Goal: Task Accomplishment & Management: Complete application form

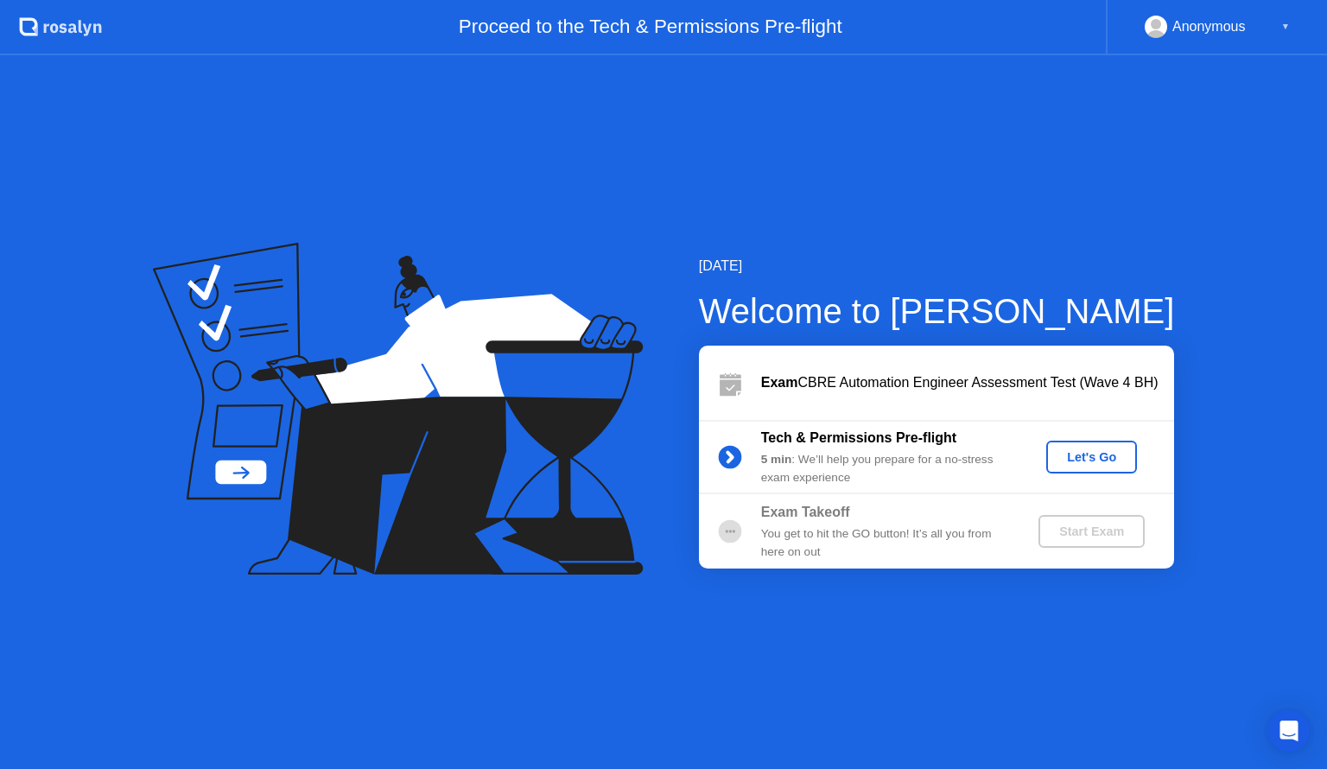
click at [1108, 454] on div "Let's Go" at bounding box center [1091, 457] width 77 height 14
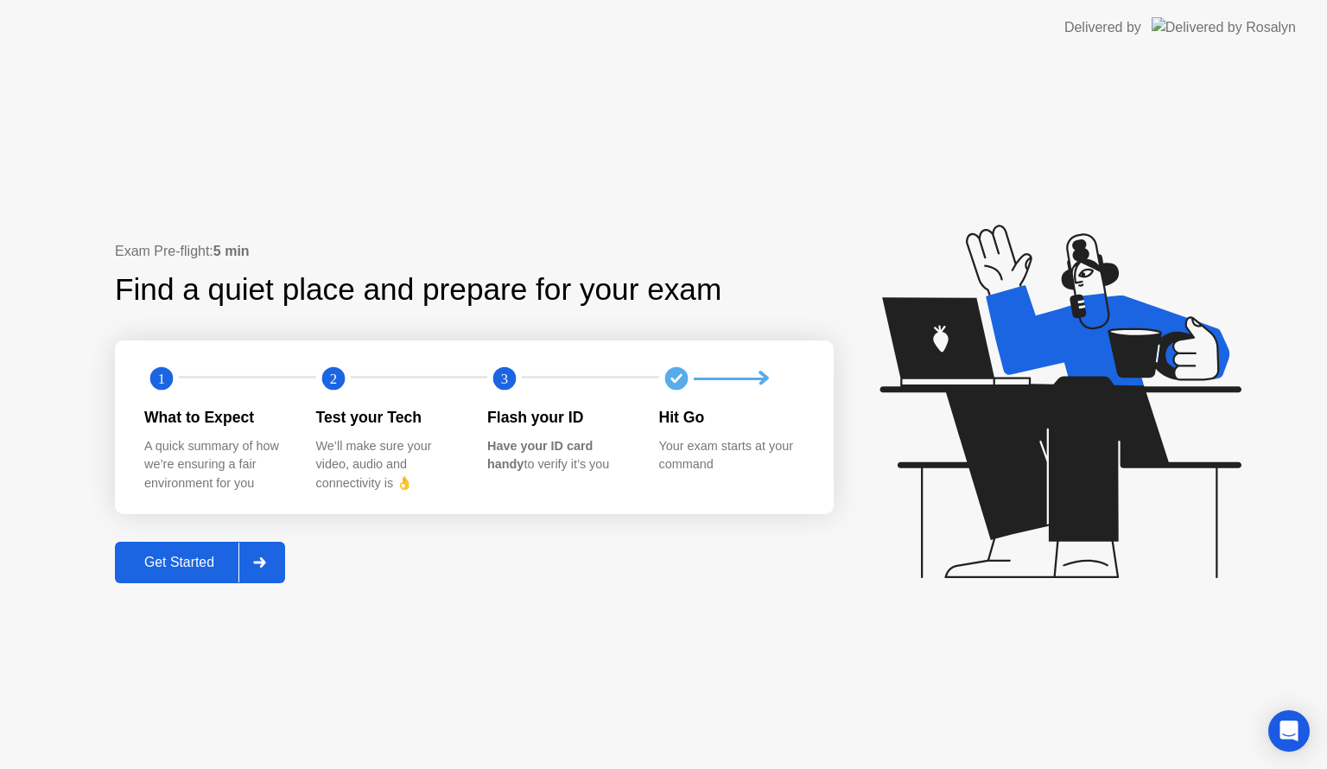
click at [211, 555] on div "Get Started" at bounding box center [179, 563] width 118 height 16
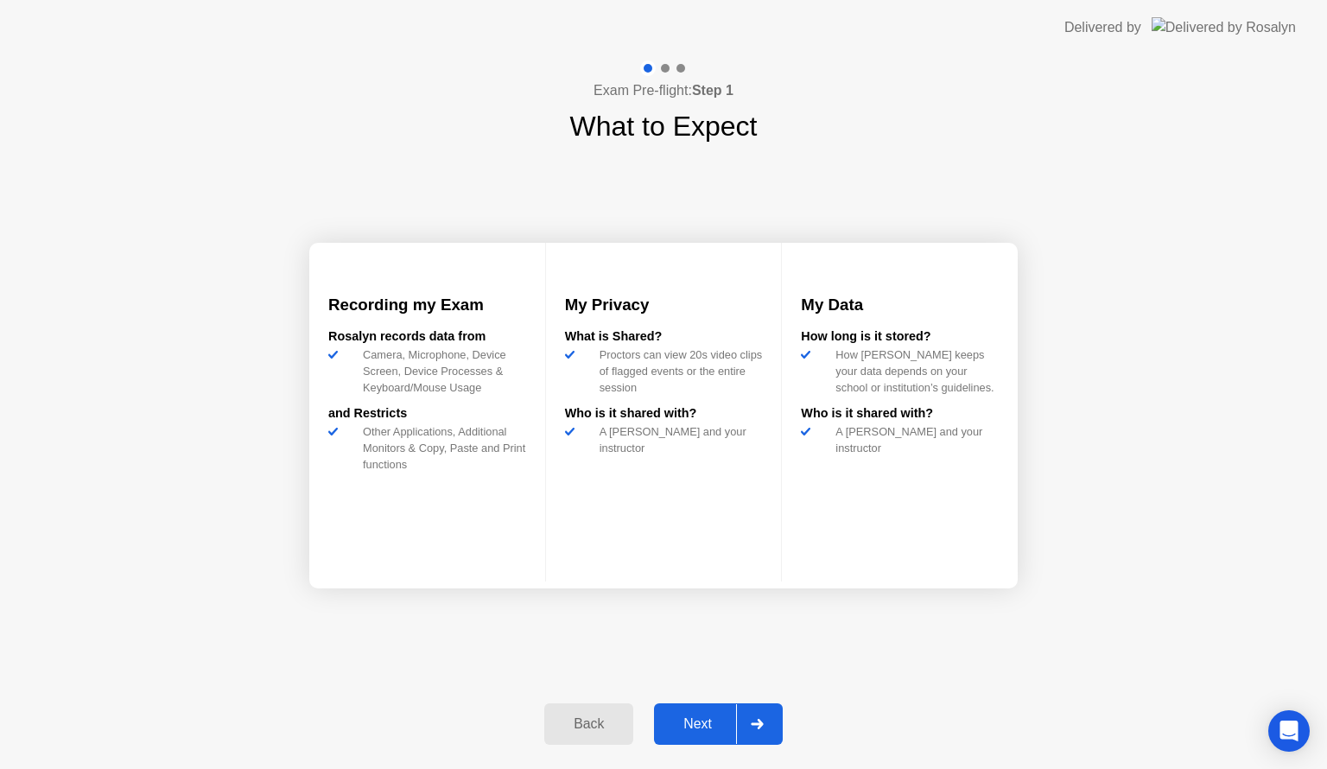
click at [696, 716] on div "Next" at bounding box center [697, 724] width 77 height 16
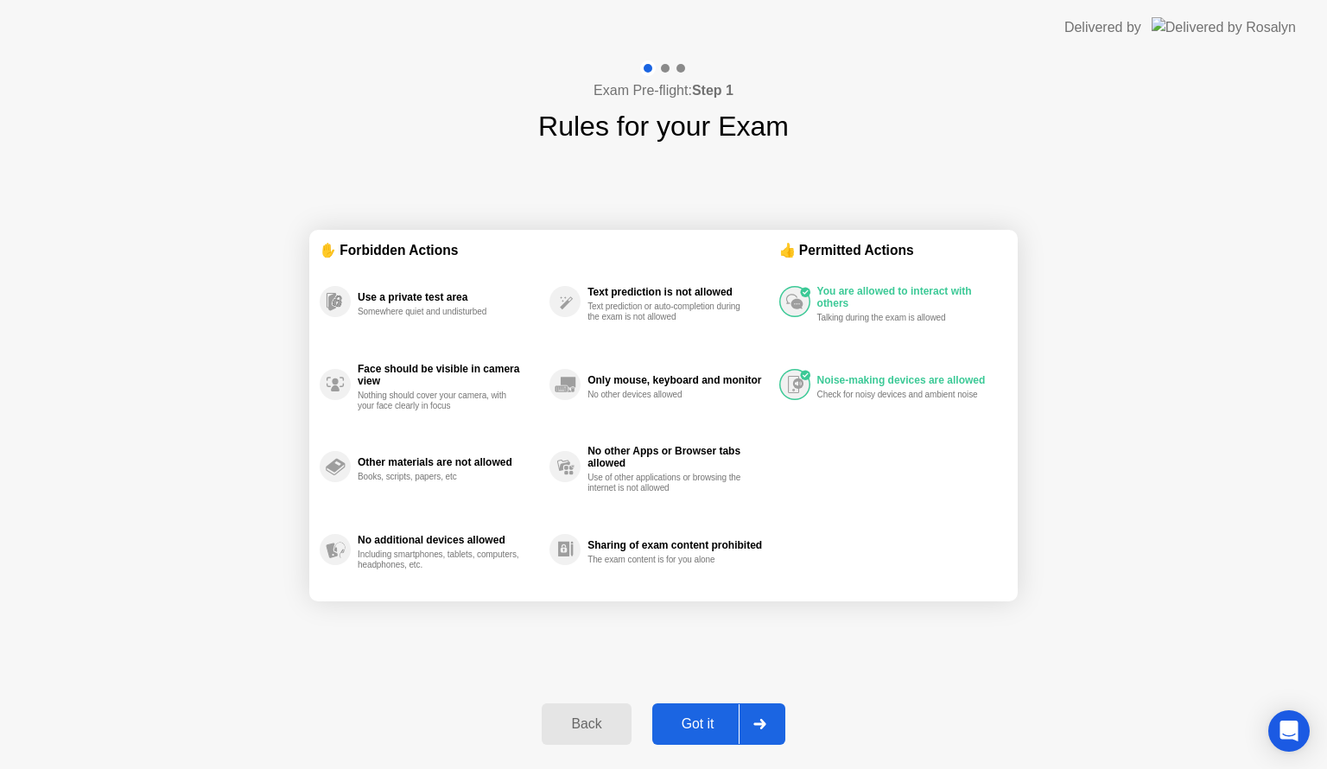
click at [690, 710] on button "Got it" at bounding box center [718, 723] width 133 height 41
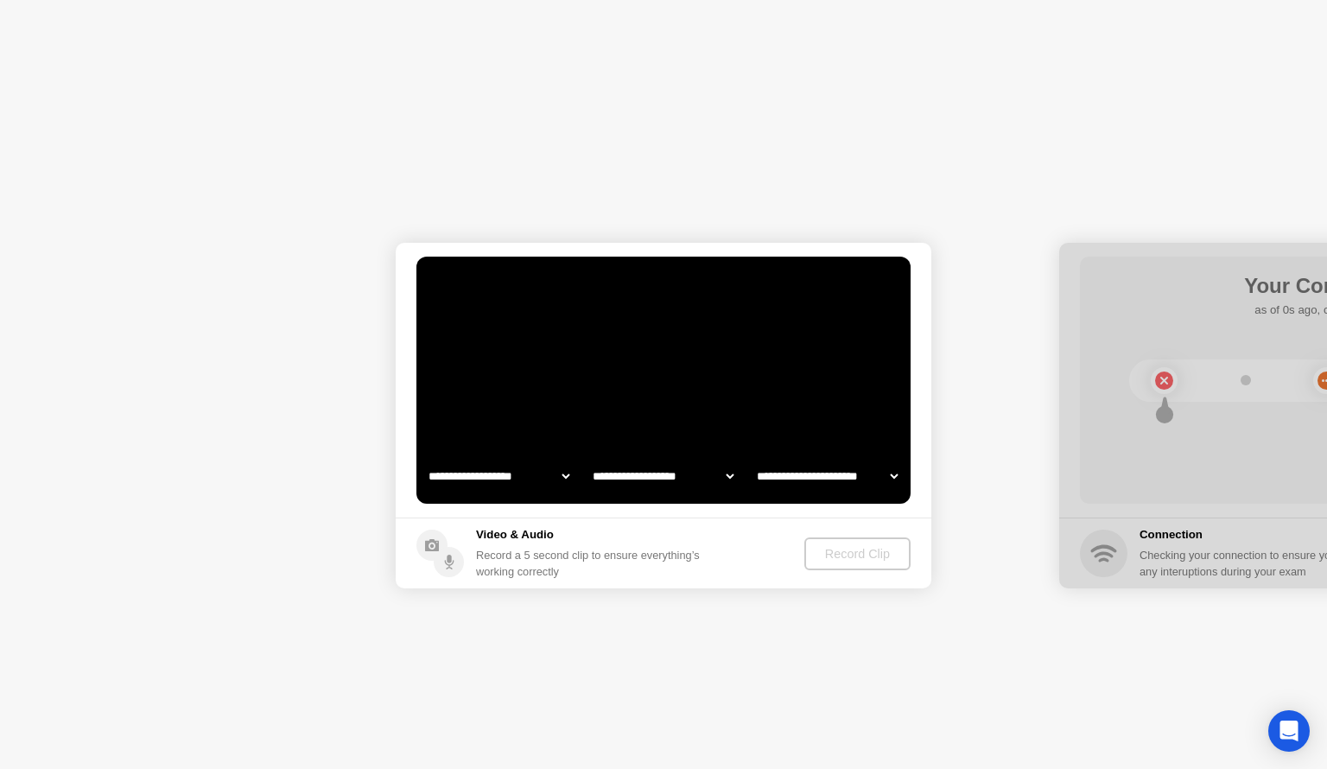
select select "**********"
select select "*******"
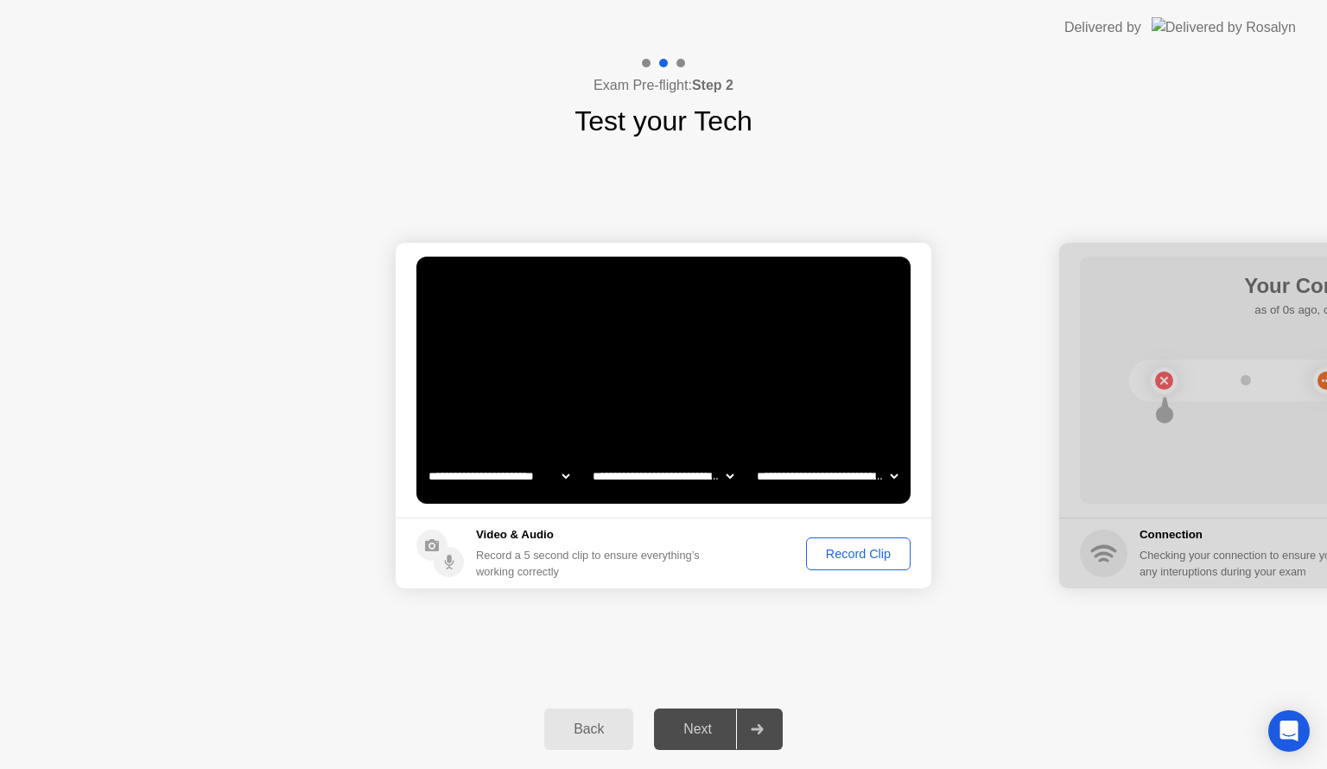
click at [826, 553] on div "Record Clip" at bounding box center [858, 554] width 92 height 14
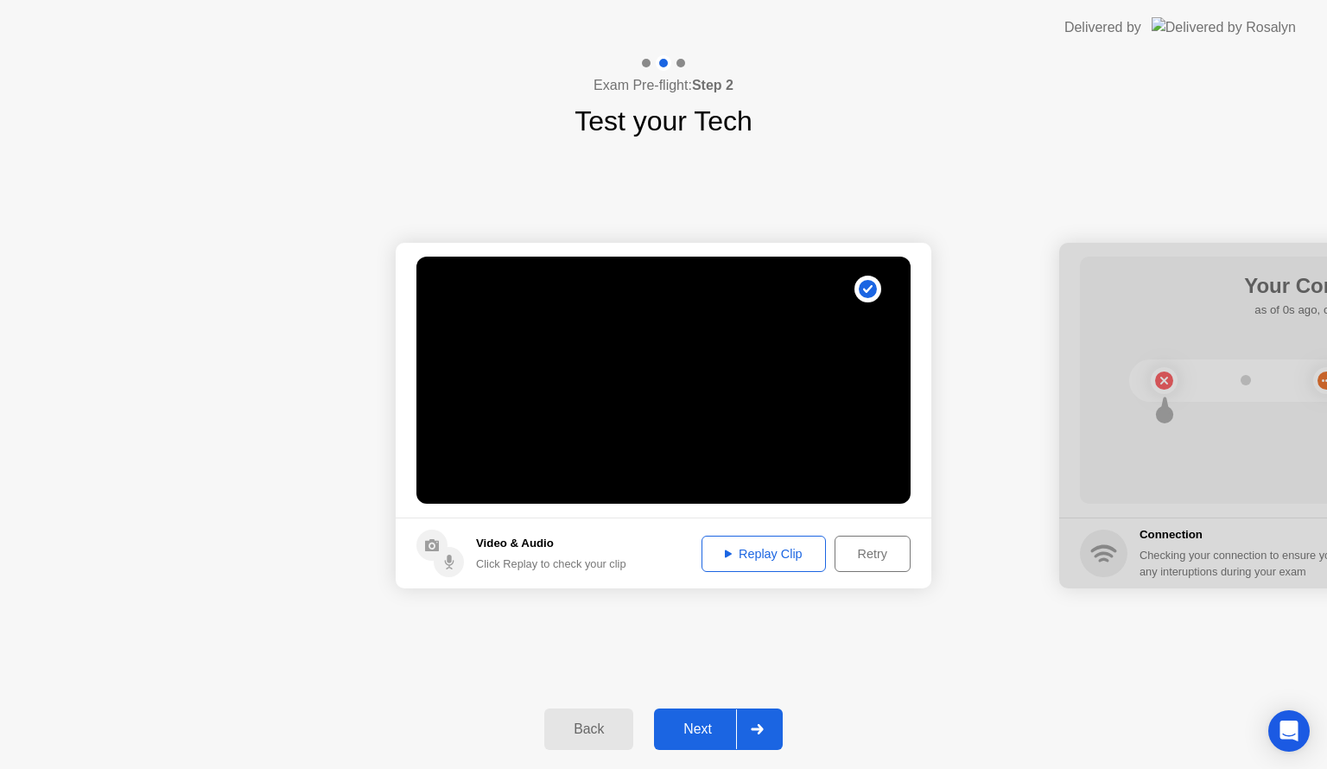
click at [777, 553] on div "Replay Clip" at bounding box center [764, 554] width 112 height 14
click at [708, 714] on button "Next" at bounding box center [718, 728] width 129 height 41
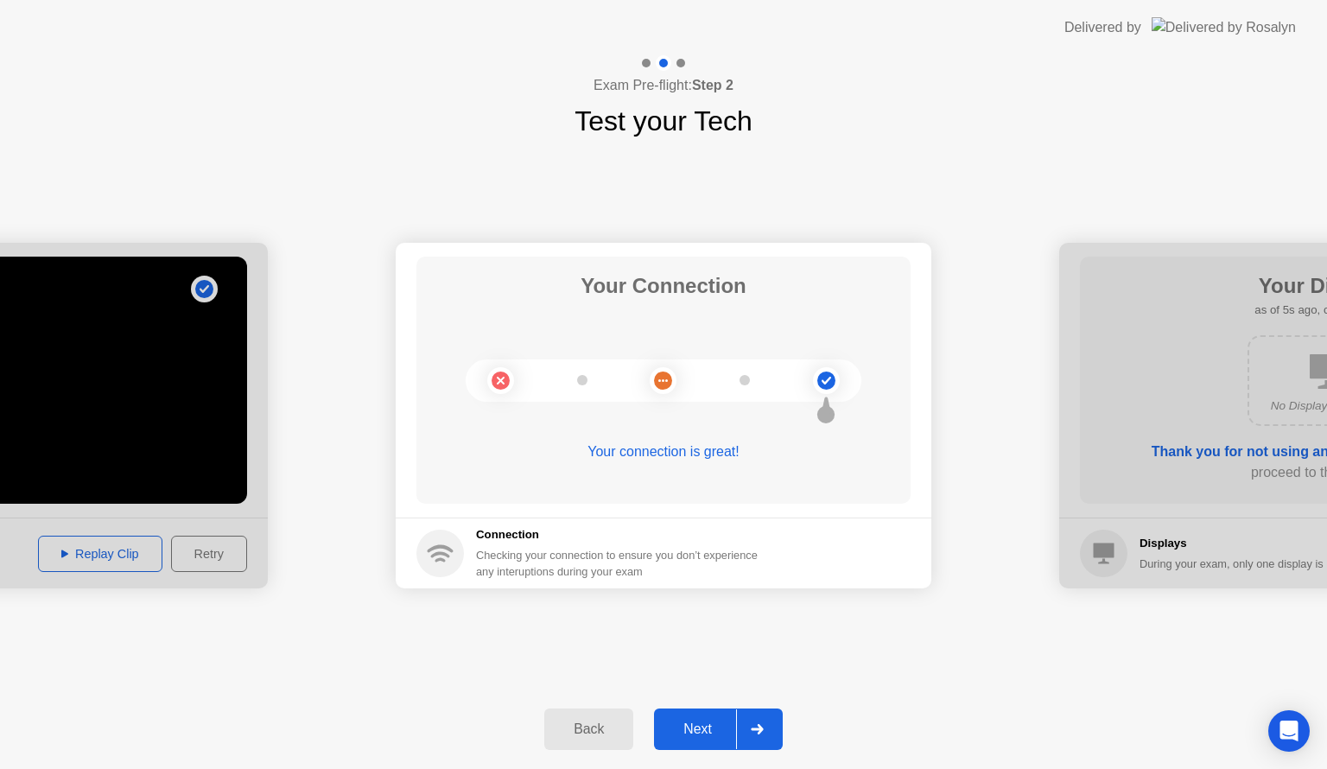
click at [697, 724] on div "Next" at bounding box center [697, 729] width 77 height 16
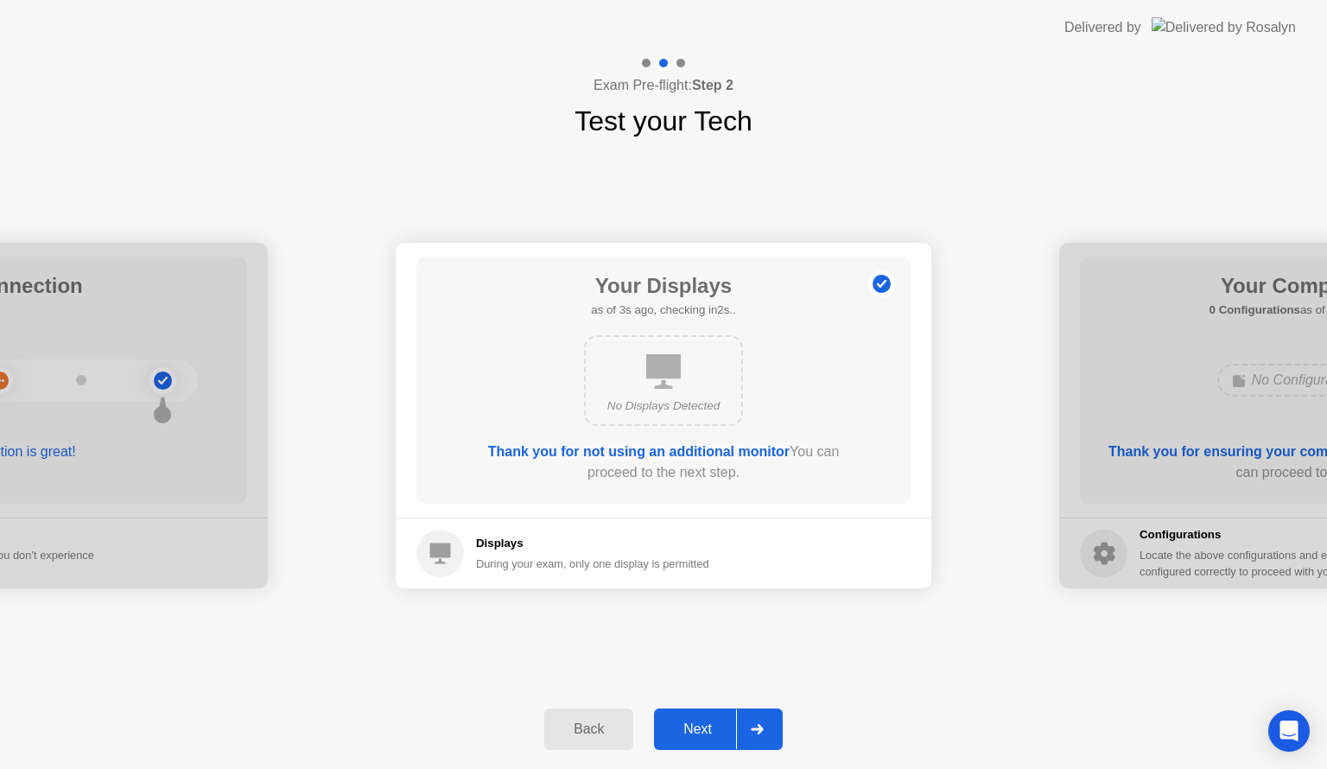
click at [697, 724] on div "Next" at bounding box center [697, 729] width 77 height 16
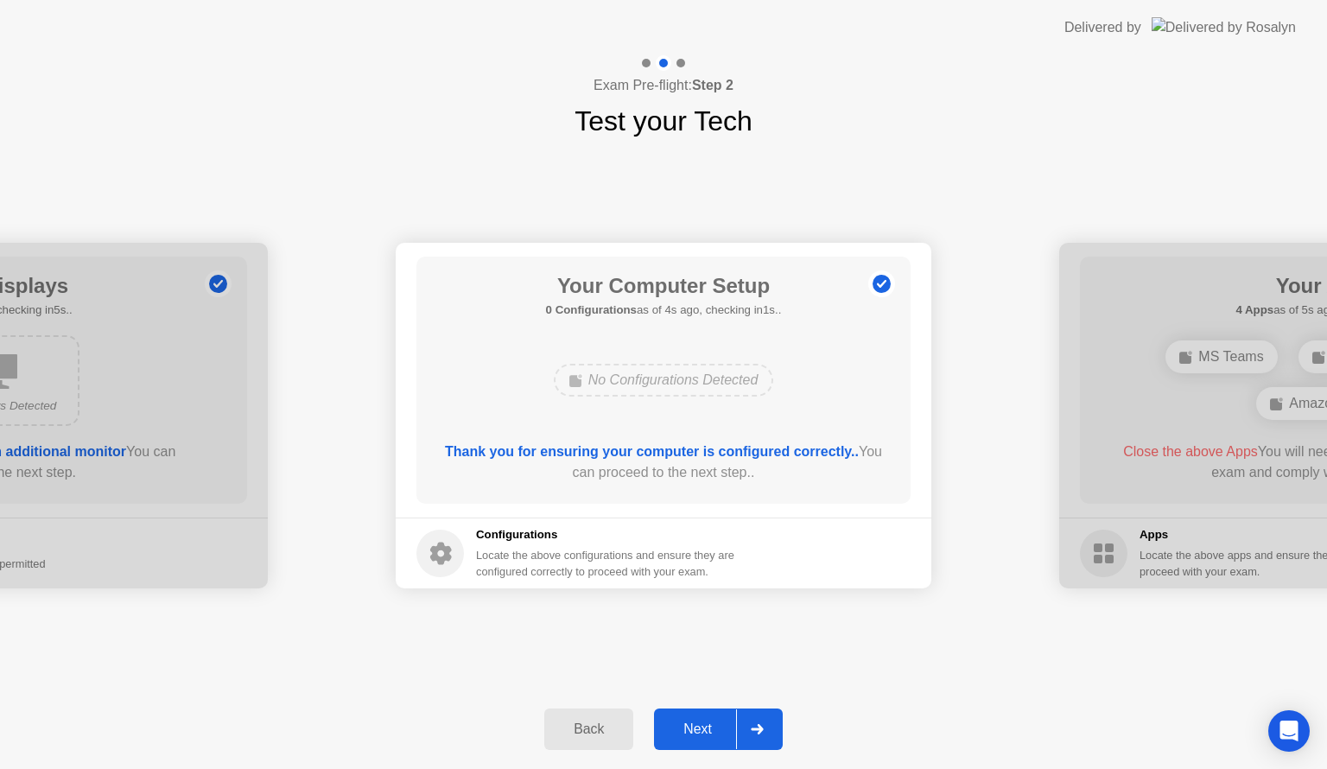
click at [697, 724] on div "Next" at bounding box center [697, 729] width 77 height 16
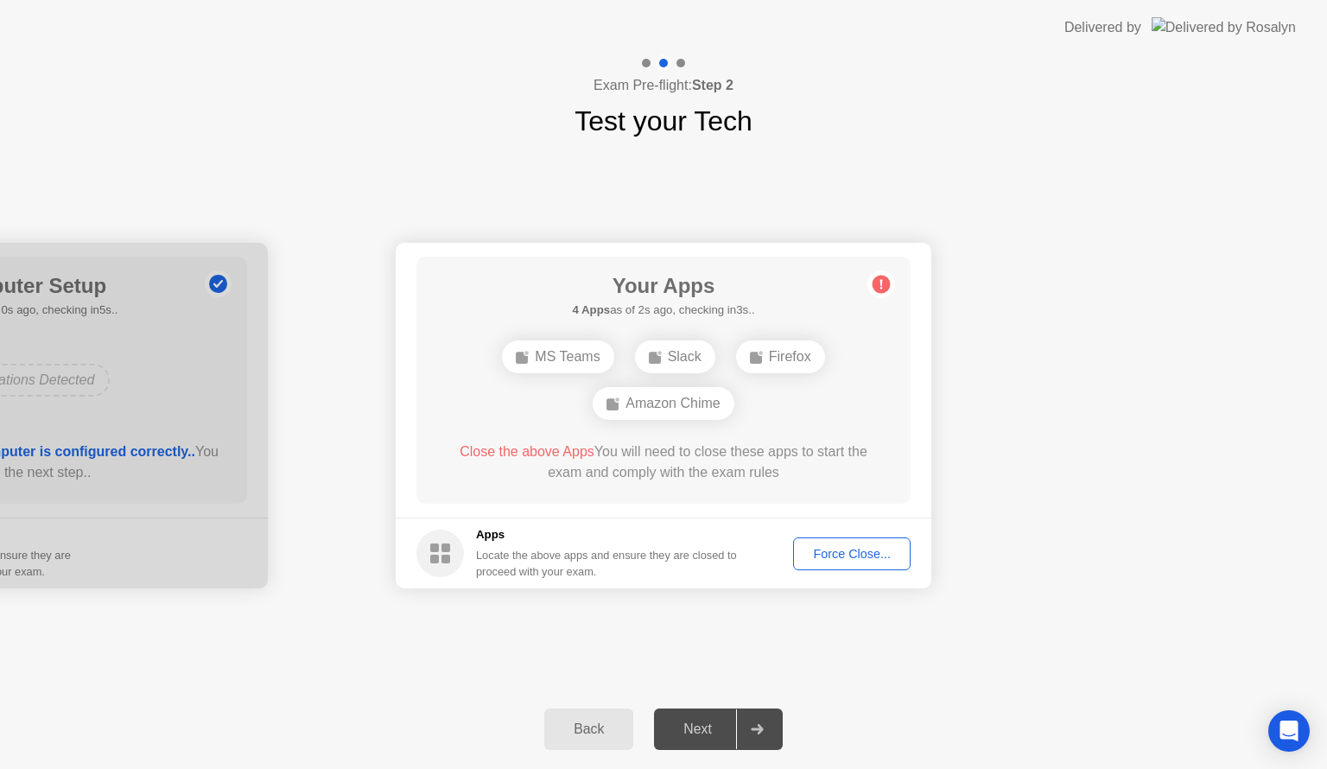
click at [828, 561] on div "Force Close..." at bounding box center [851, 554] width 105 height 14
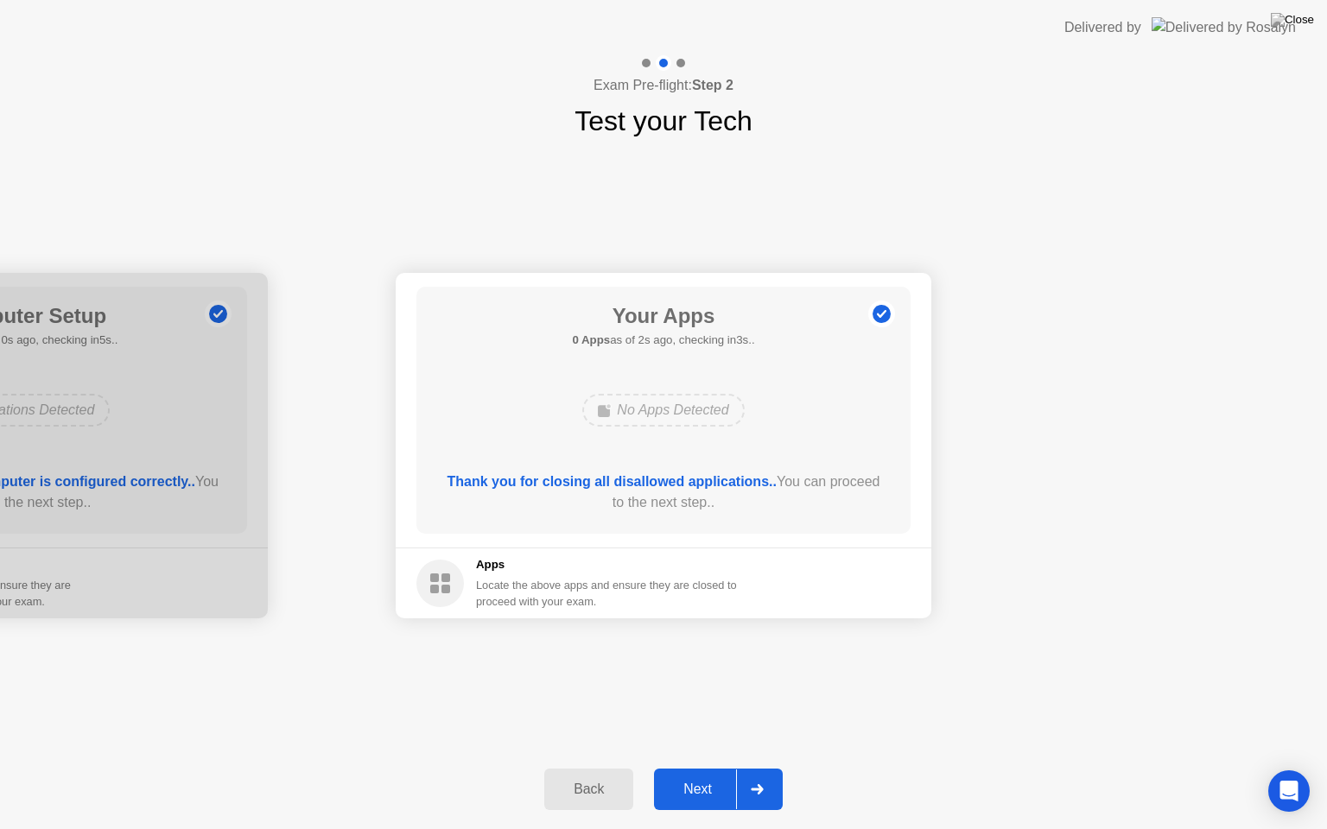
click at [700, 768] on button "Next" at bounding box center [718, 789] width 129 height 41
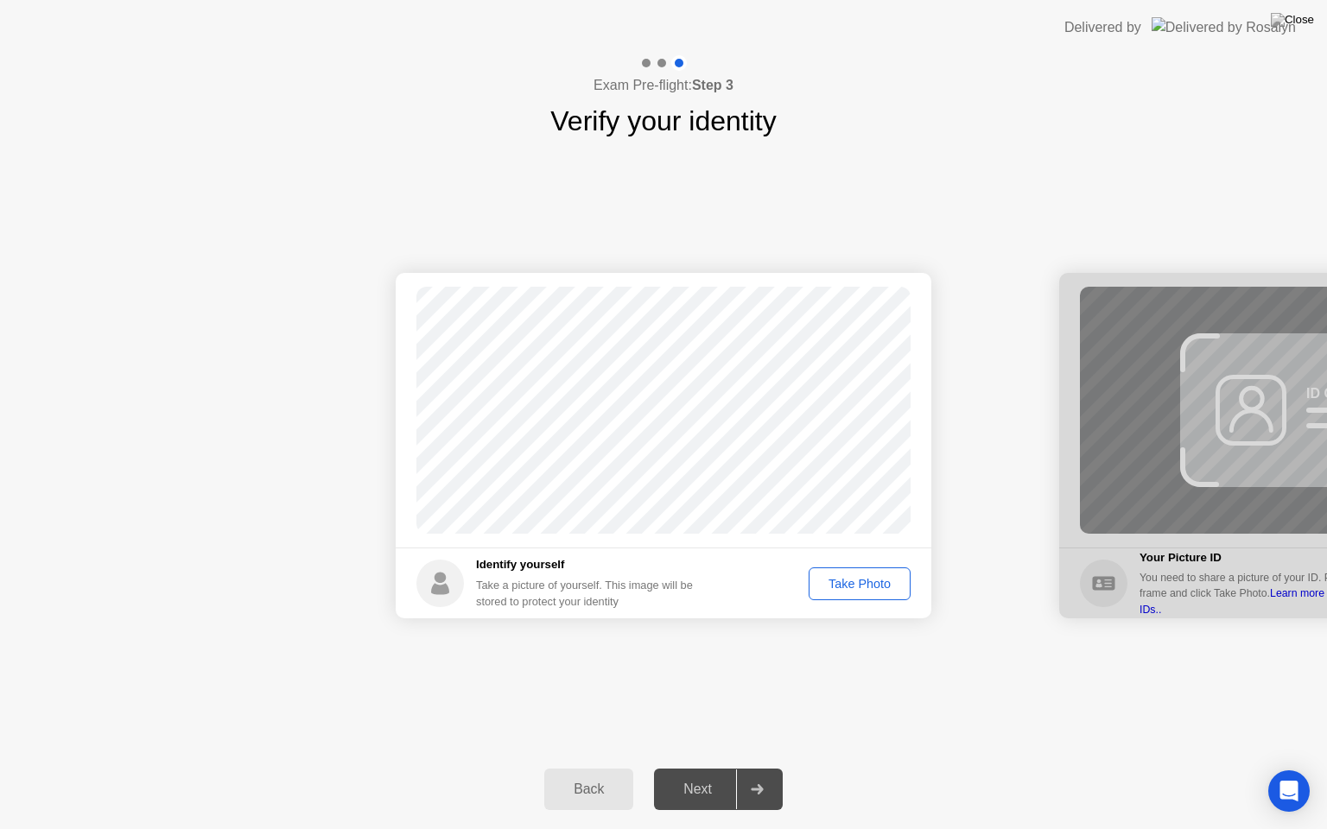
click at [875, 586] on div "Take Photo" at bounding box center [860, 584] width 90 height 14
click at [692, 768] on div "Next" at bounding box center [697, 790] width 77 height 16
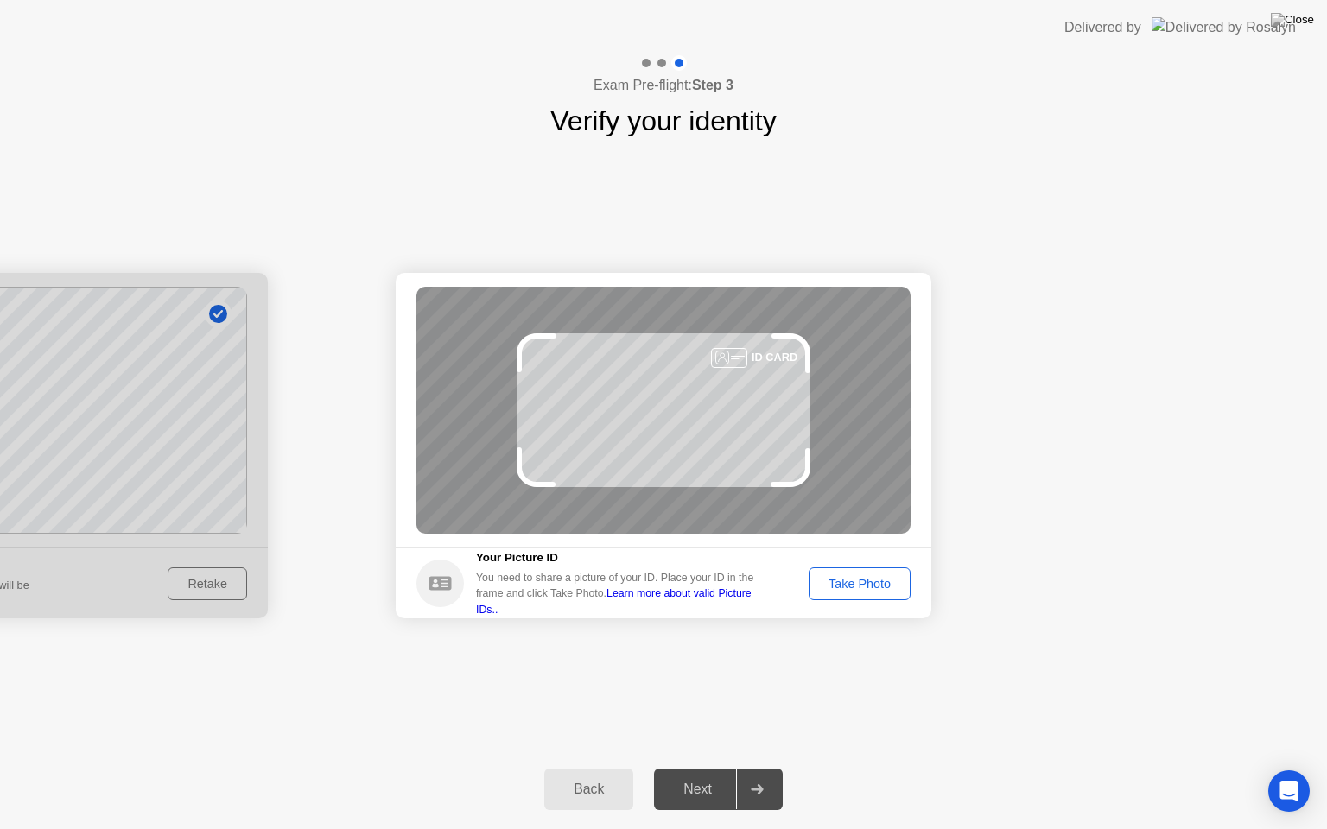
click at [854, 593] on button "Take Photo" at bounding box center [860, 584] width 102 height 33
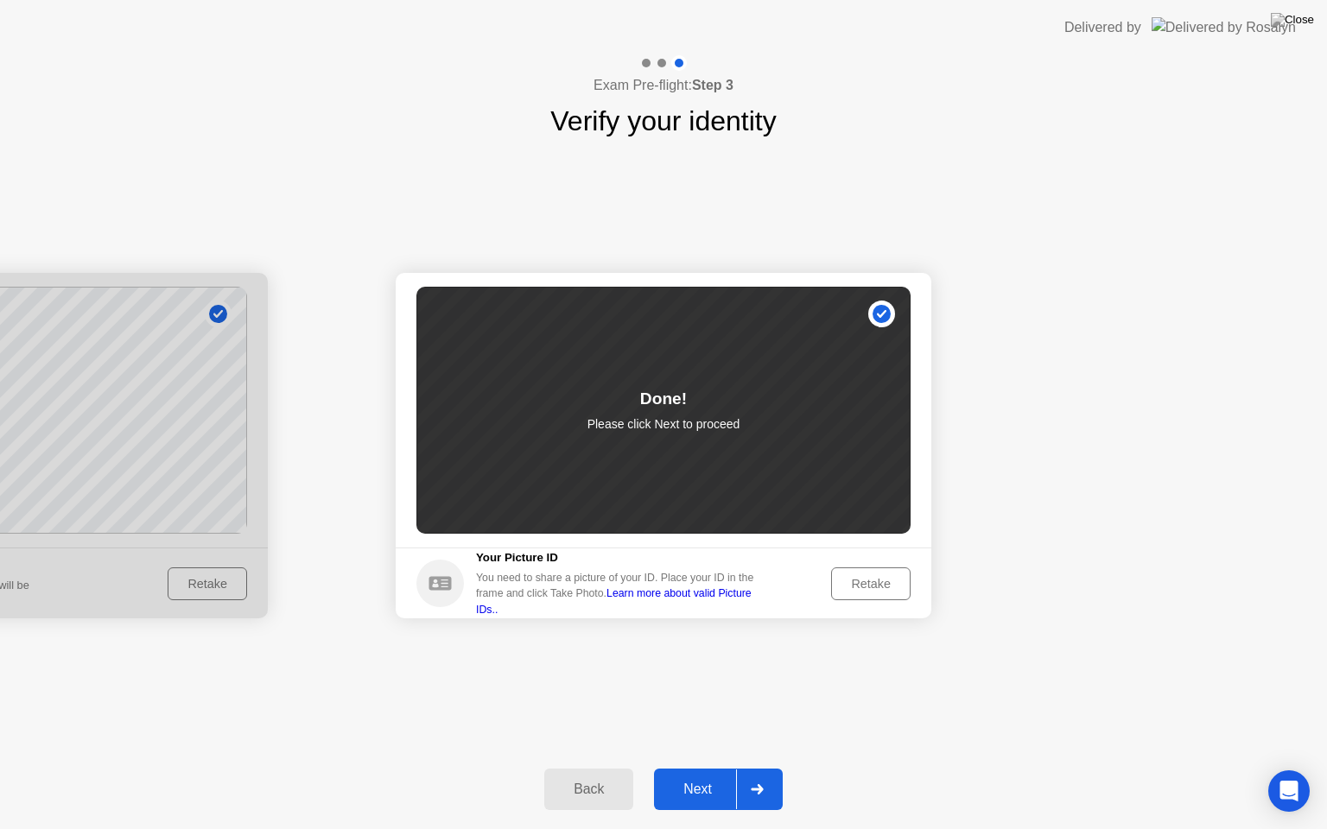
click at [698, 768] on div "Next" at bounding box center [697, 790] width 77 height 16
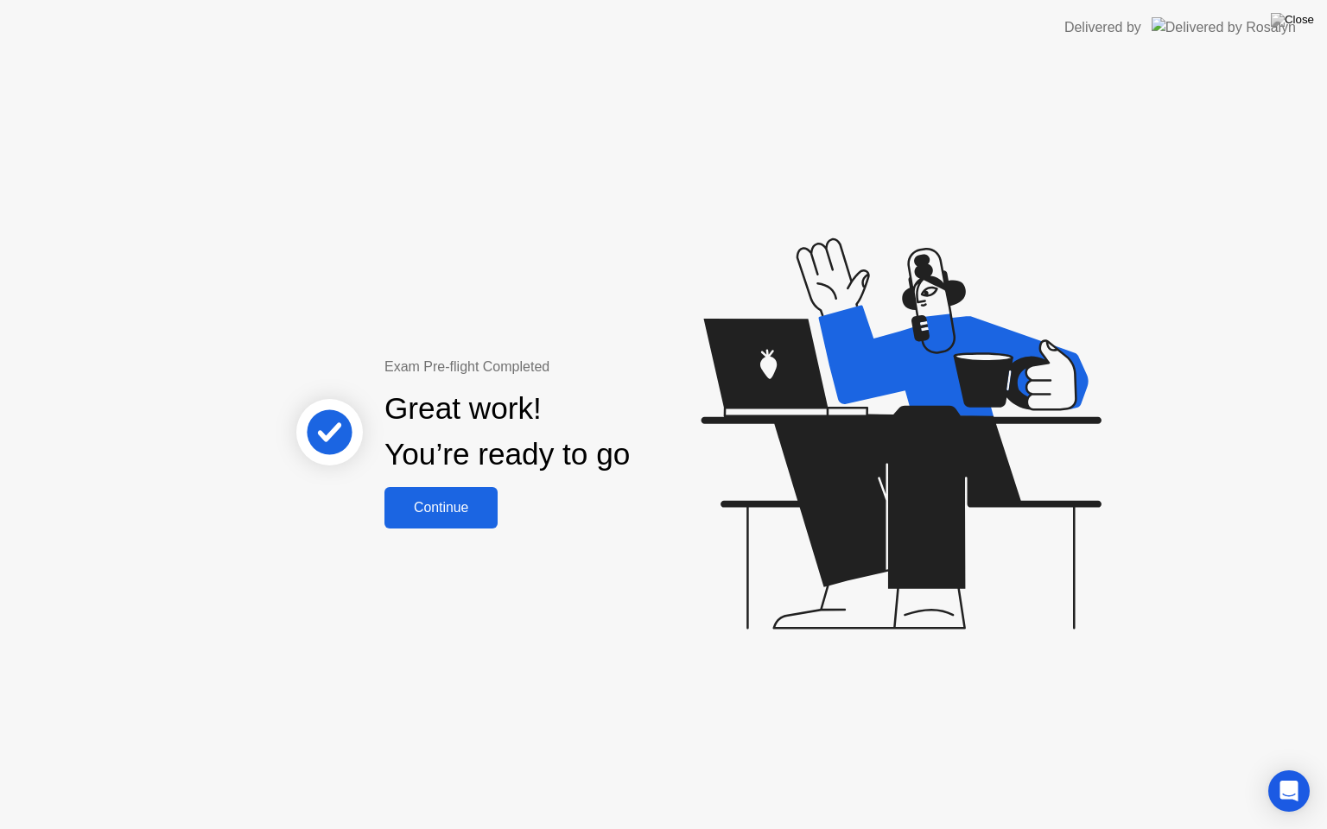
click at [455, 504] on div "Continue" at bounding box center [441, 508] width 103 height 16
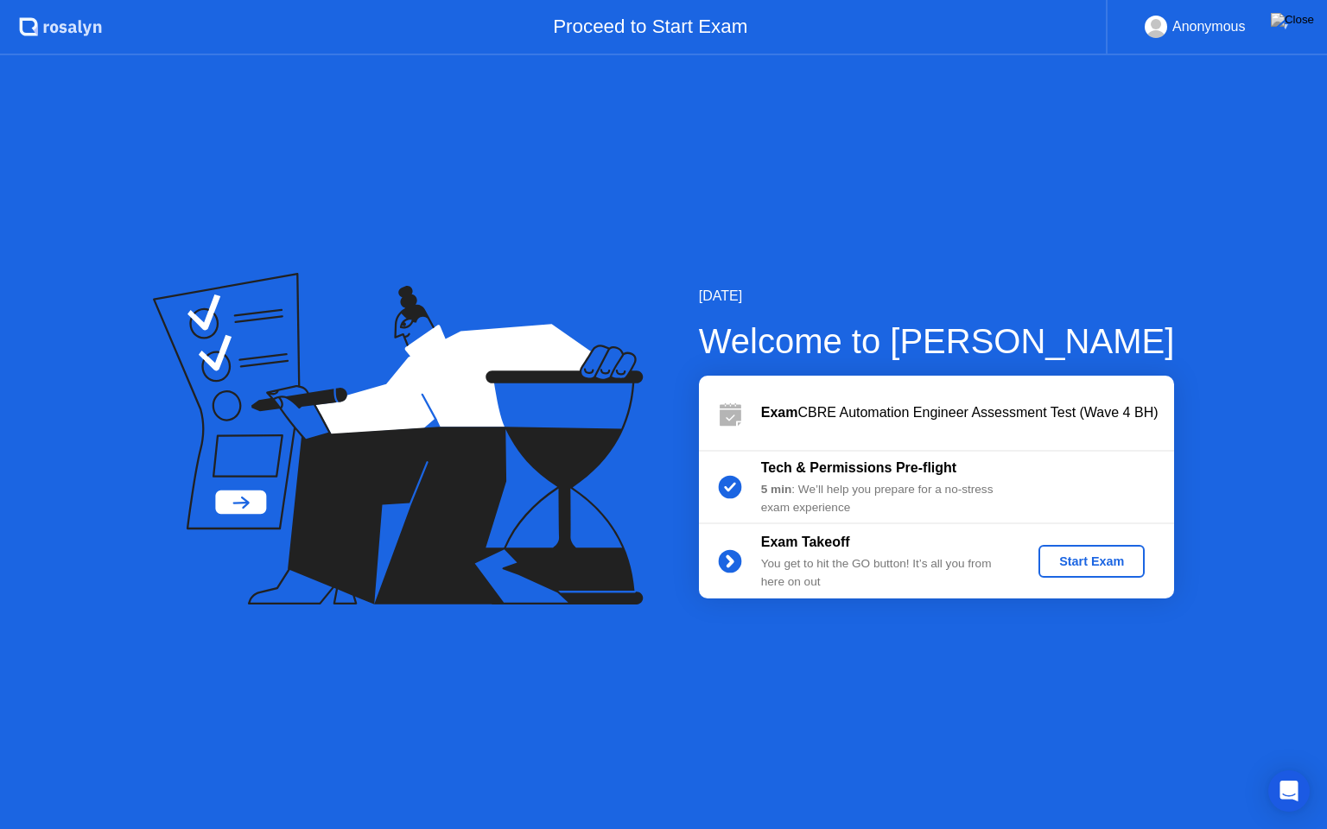
click at [1073, 555] on div "Start Exam" at bounding box center [1091, 562] width 92 height 14
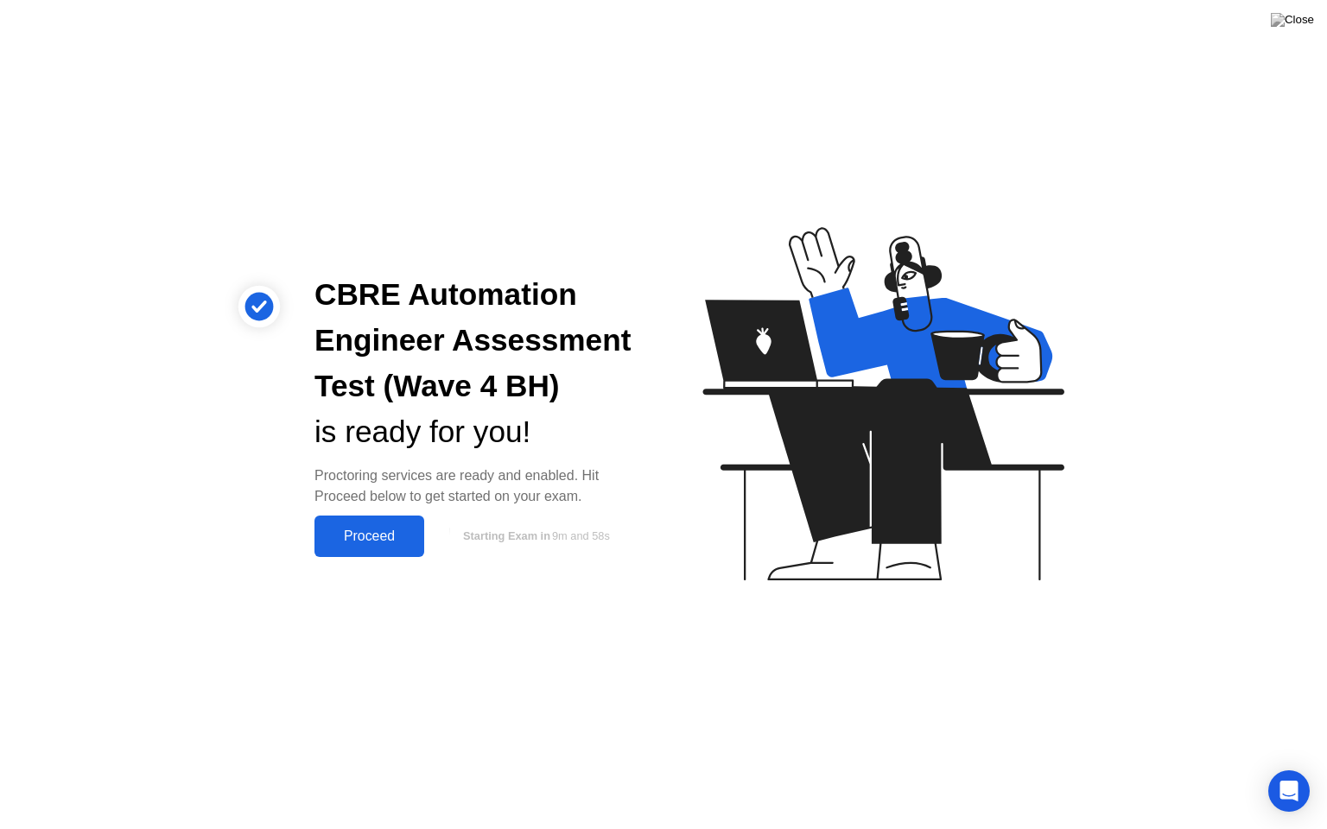
click at [363, 534] on div "Proceed" at bounding box center [369, 537] width 99 height 16
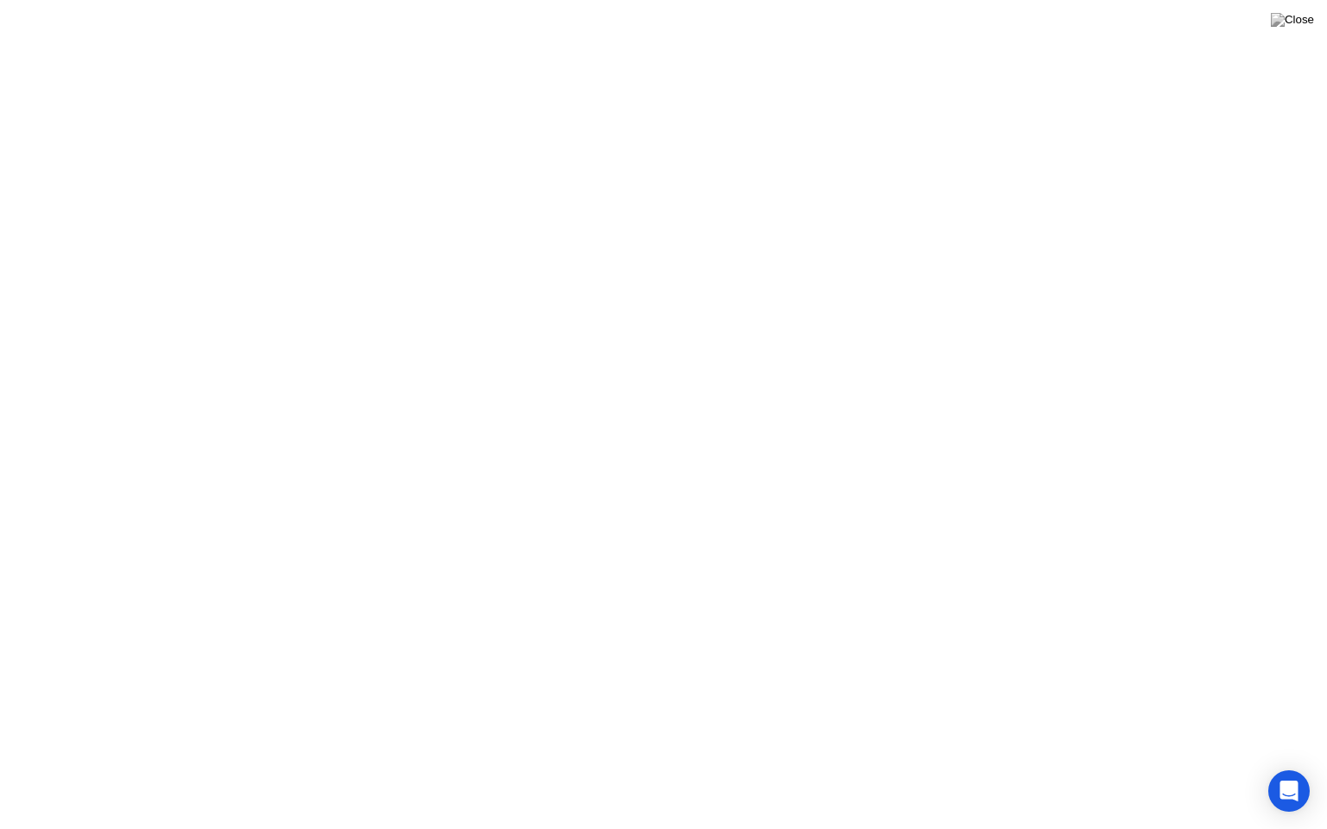
click button "Exam Rules"
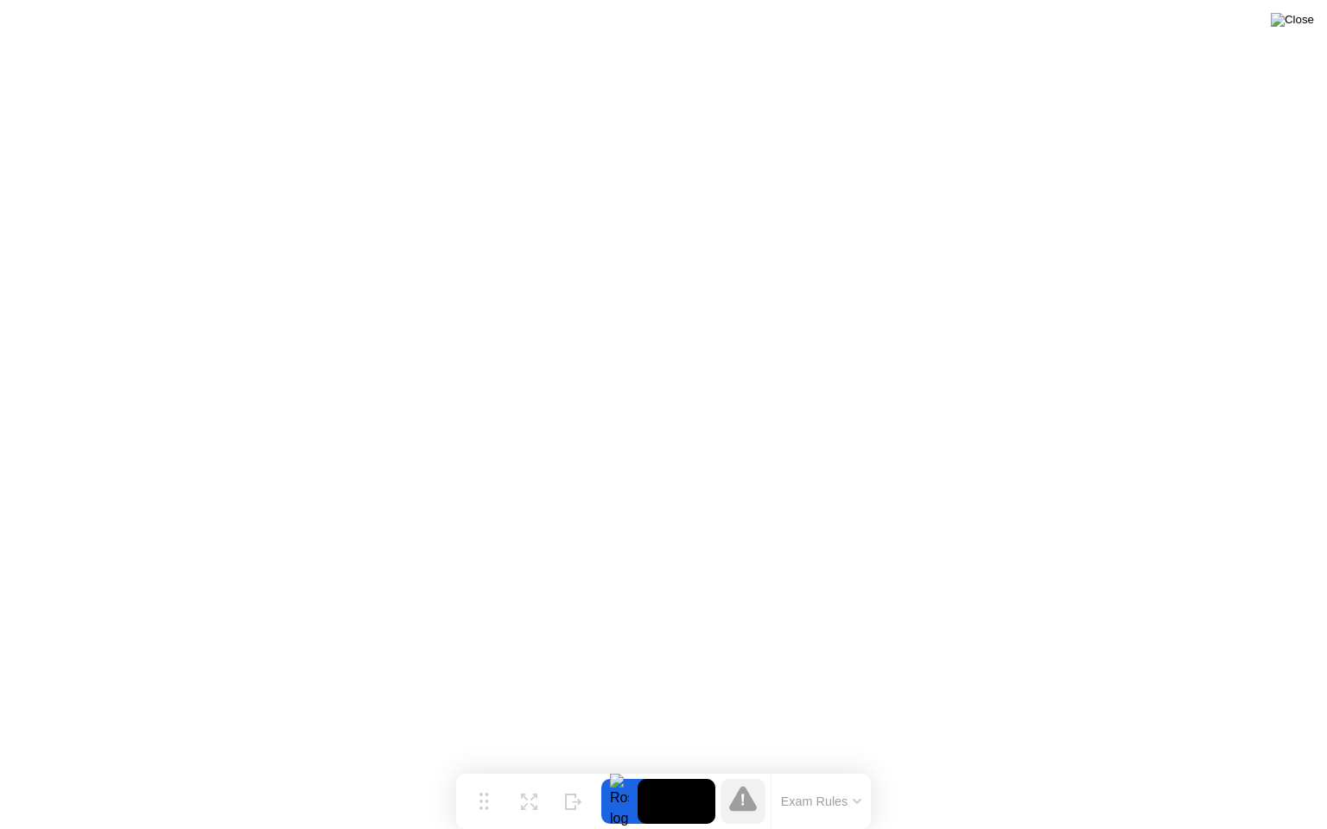
click at [1302, 25] on img at bounding box center [1292, 20] width 43 height 14
